Goal: Check status: Check status

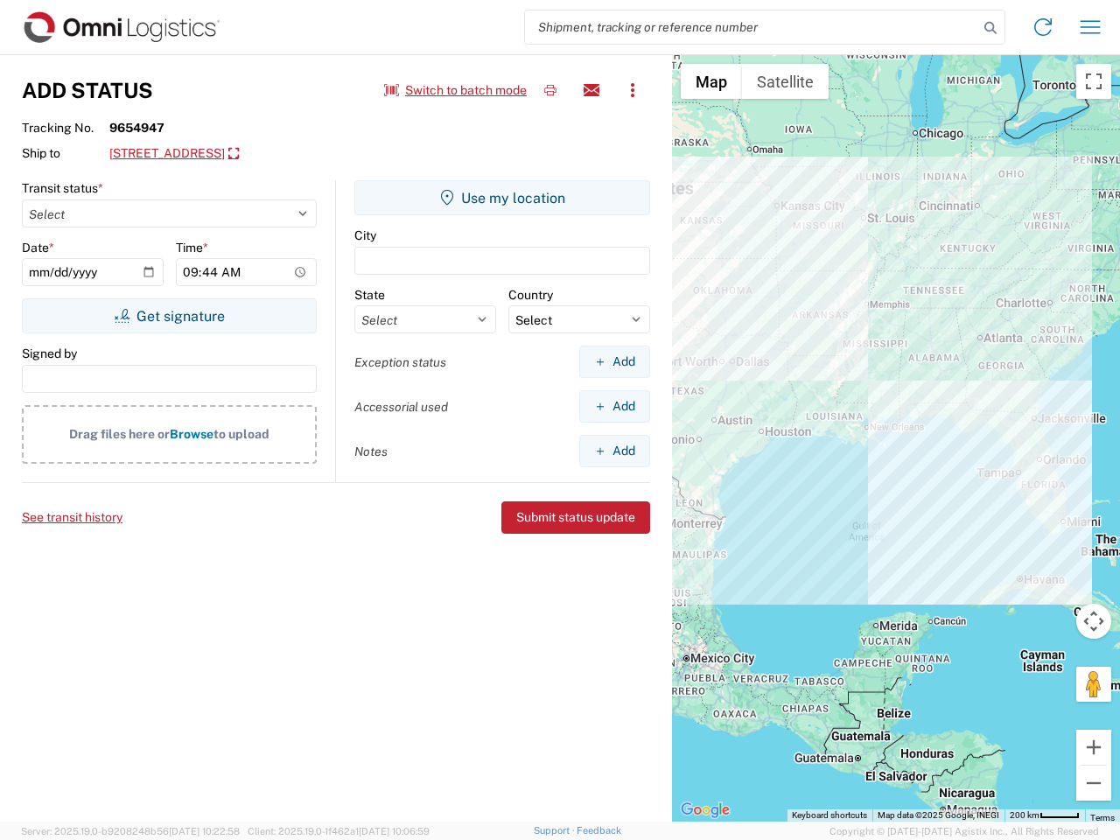
click at [752, 27] on input "search" at bounding box center [751, 27] width 453 height 33
click at [991, 28] on icon at bounding box center [991, 28] width 25 height 25
click at [1043, 27] on icon at bounding box center [1043, 27] width 28 height 28
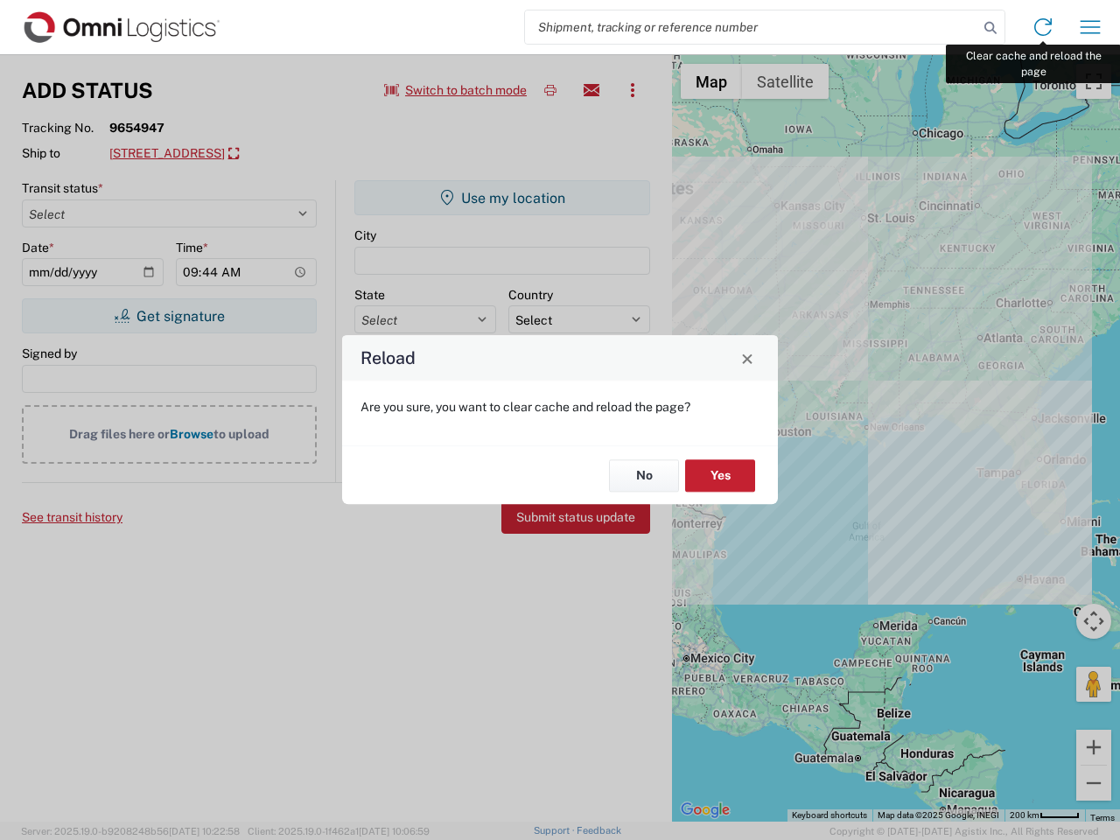
click at [1091, 27] on div "Reload Are you sure, you want to clear cache and reload the page? No Yes" at bounding box center [560, 420] width 1120 height 840
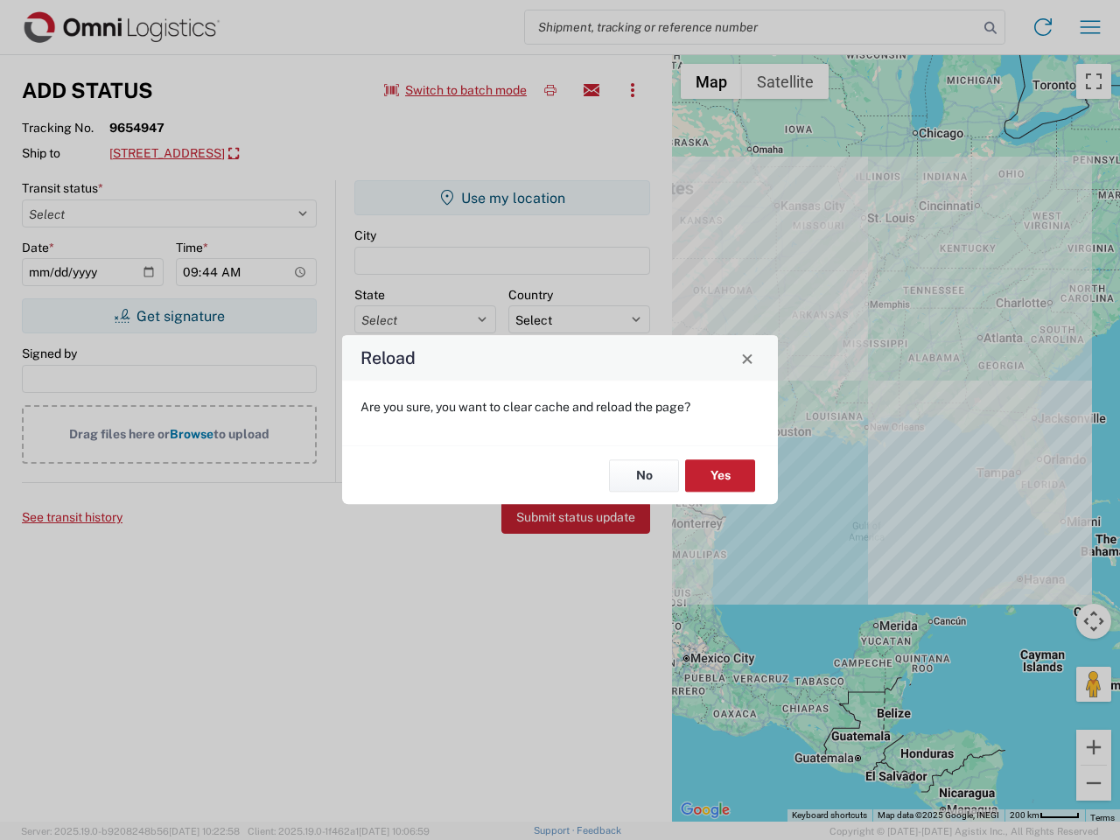
click at [456, 90] on div "Reload Are you sure, you want to clear cache and reload the page? No Yes" at bounding box center [560, 420] width 1120 height 840
click at [551, 90] on div "Reload Are you sure, you want to clear cache and reload the page? No Yes" at bounding box center [560, 420] width 1120 height 840
click at [592, 90] on div "Reload Are you sure, you want to clear cache and reload the page? No Yes" at bounding box center [560, 420] width 1120 height 840
click at [633, 90] on div "Reload Are you sure, you want to clear cache and reload the page? No Yes" at bounding box center [560, 420] width 1120 height 840
click at [246, 154] on div "Reload Are you sure, you want to clear cache and reload the page? No Yes" at bounding box center [560, 420] width 1120 height 840
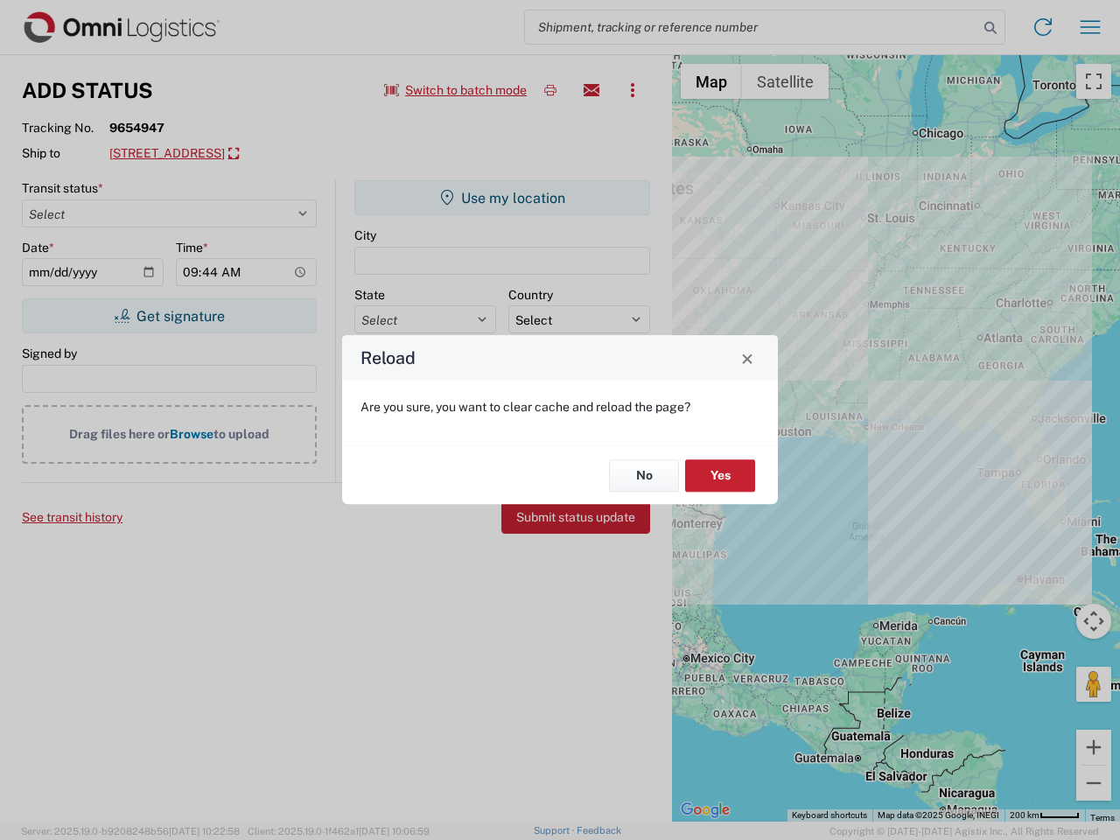
click at [169, 316] on div "Reload Are you sure, you want to clear cache and reload the page? No Yes" at bounding box center [560, 420] width 1120 height 840
